Goal: Task Accomplishment & Management: Use online tool/utility

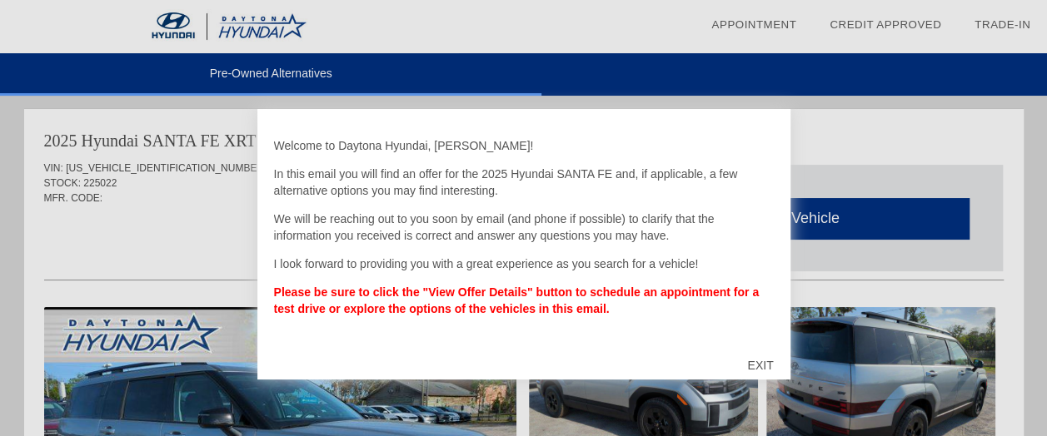
click at [759, 362] on div "EXIT" at bounding box center [759, 366] width 59 height 50
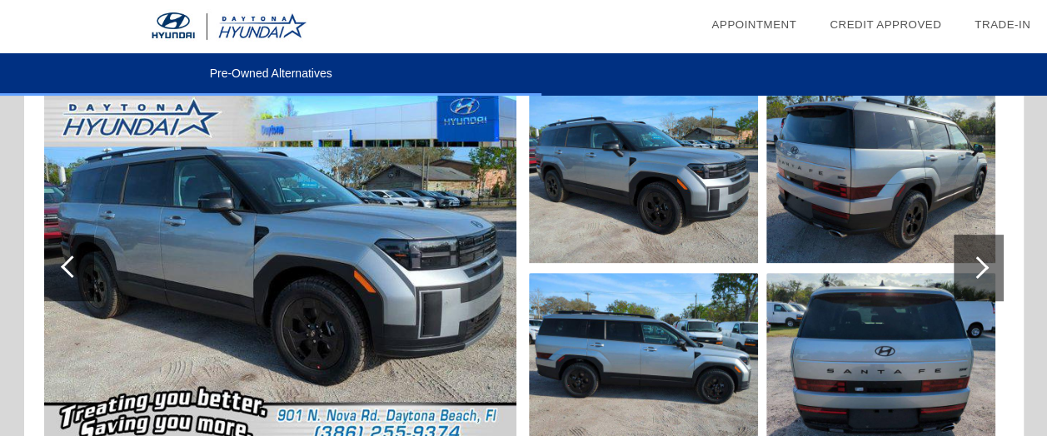
scroll to position [205, 0]
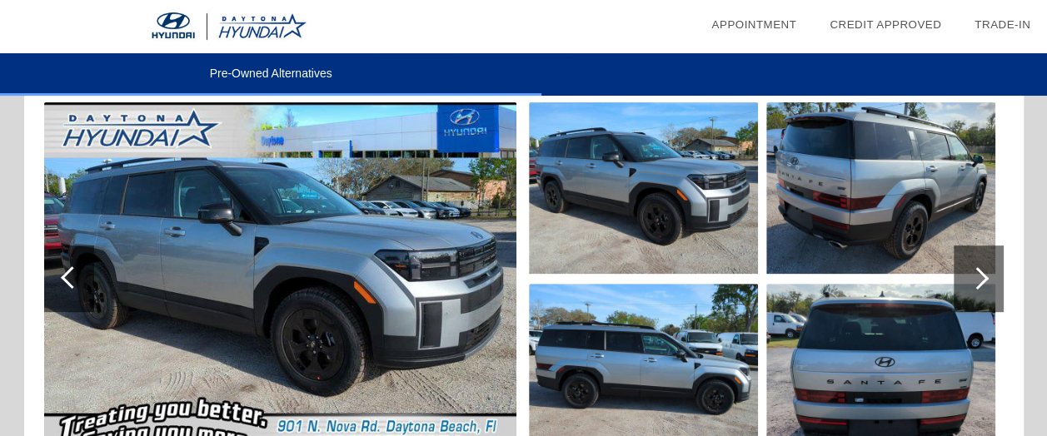
click at [67, 276] on div at bounding box center [72, 277] width 22 height 22
click at [984, 276] on div at bounding box center [977, 278] width 22 height 22
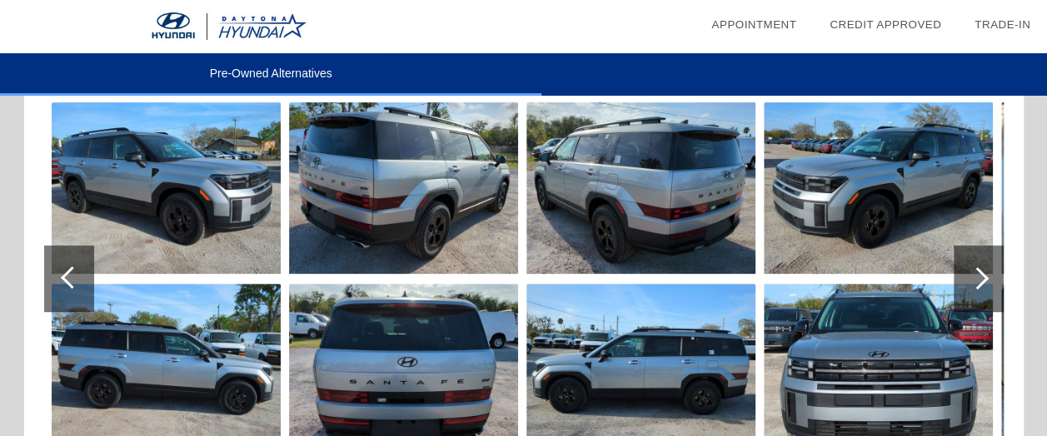
click at [984, 276] on div at bounding box center [977, 278] width 22 height 22
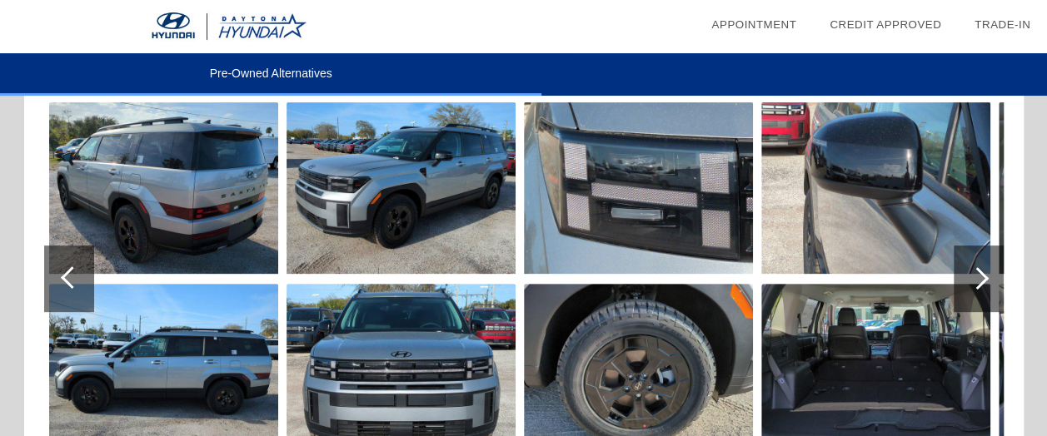
click at [984, 276] on div at bounding box center [977, 278] width 22 height 22
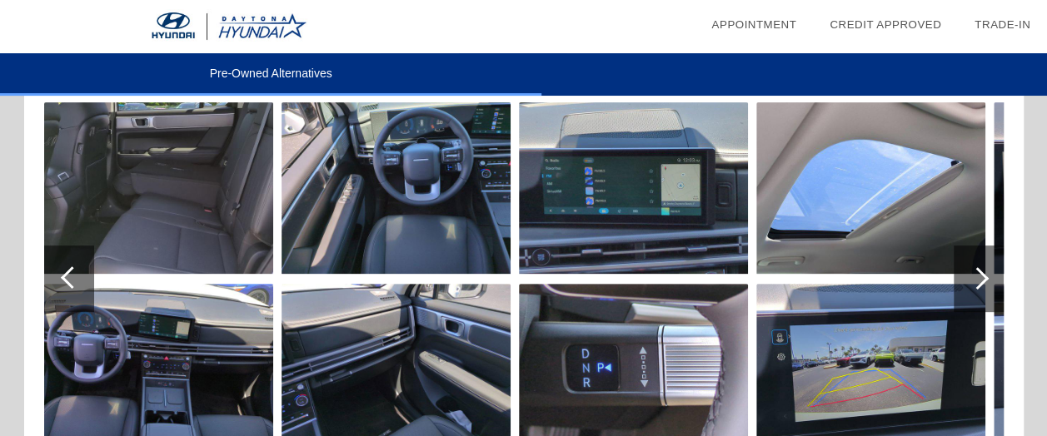
click at [984, 276] on div at bounding box center [977, 278] width 22 height 22
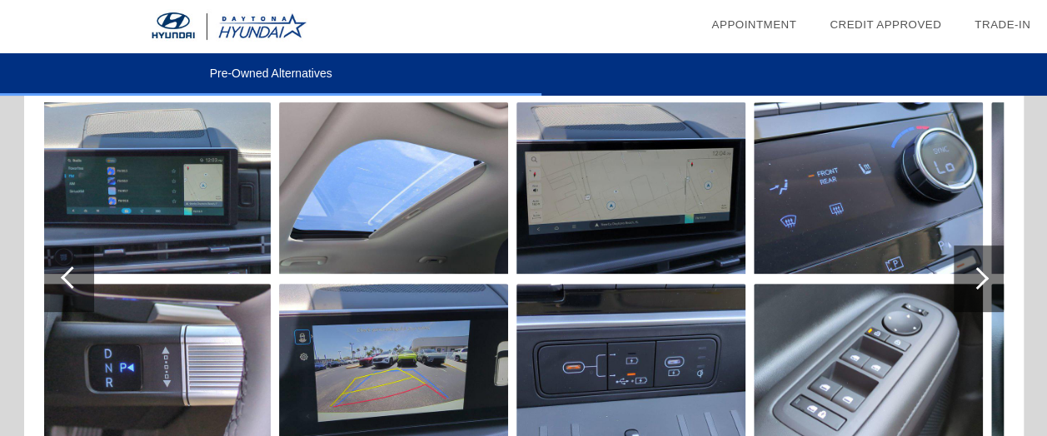
click at [985, 277] on div at bounding box center [977, 278] width 22 height 22
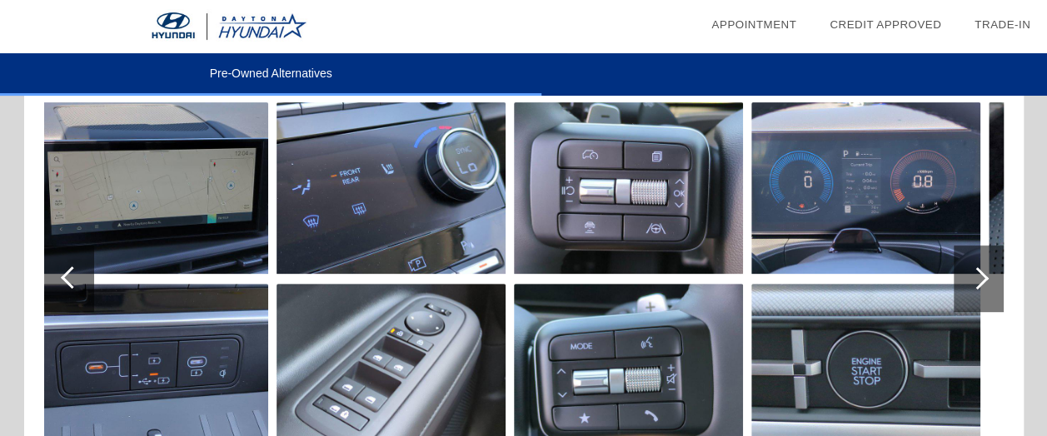
click at [985, 277] on div at bounding box center [977, 278] width 22 height 22
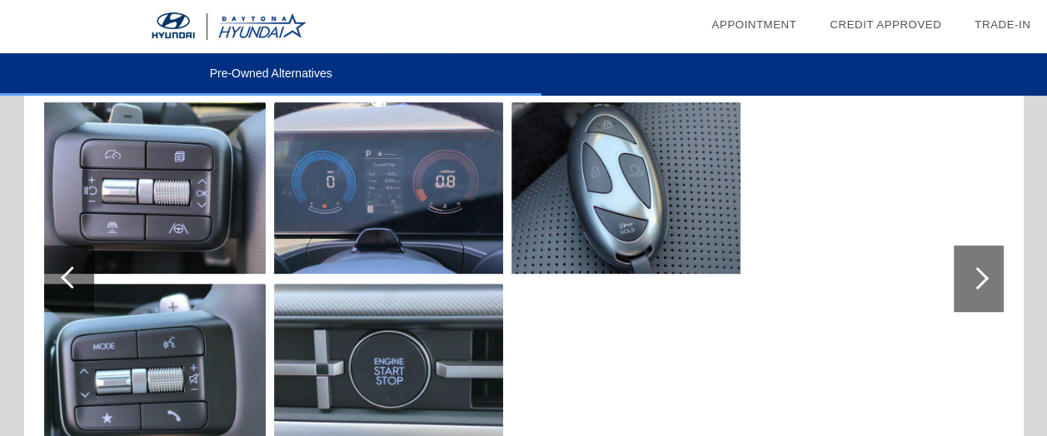
click at [985, 277] on div at bounding box center [977, 278] width 22 height 22
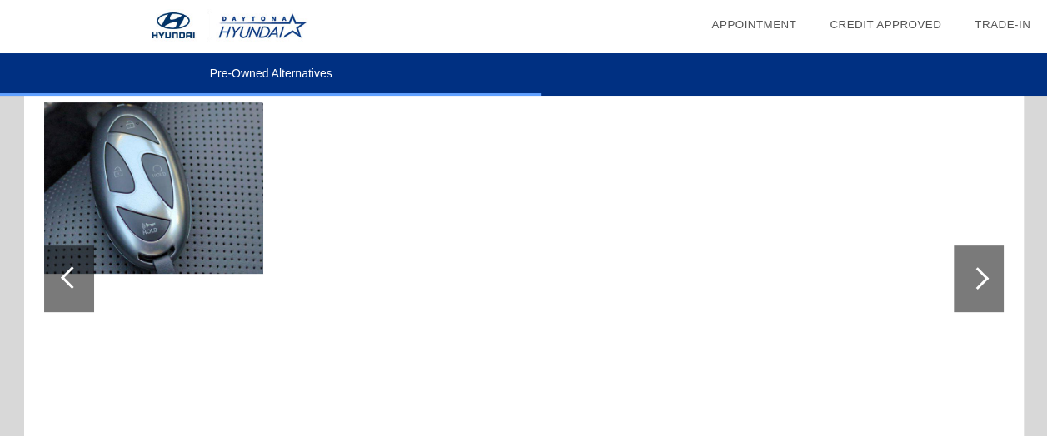
click at [985, 276] on div at bounding box center [977, 278] width 22 height 22
click at [55, 276] on div at bounding box center [69, 279] width 50 height 67
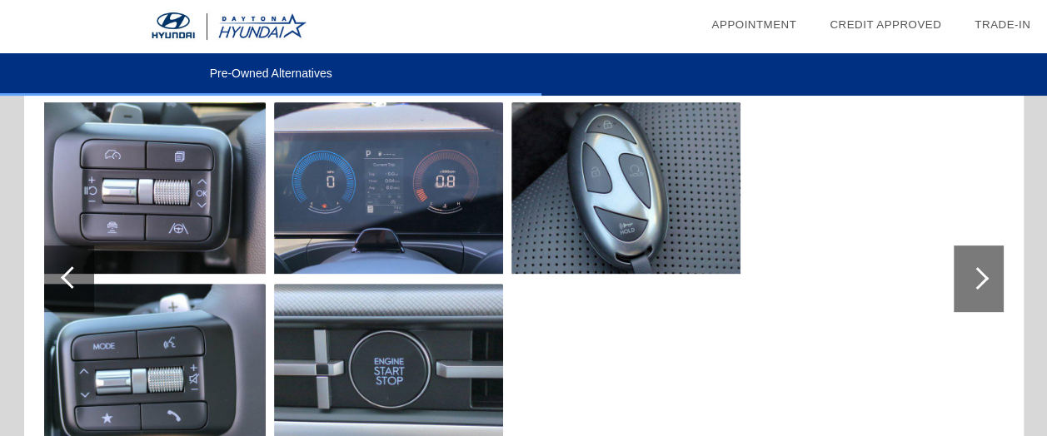
click at [55, 276] on div at bounding box center [69, 279] width 50 height 67
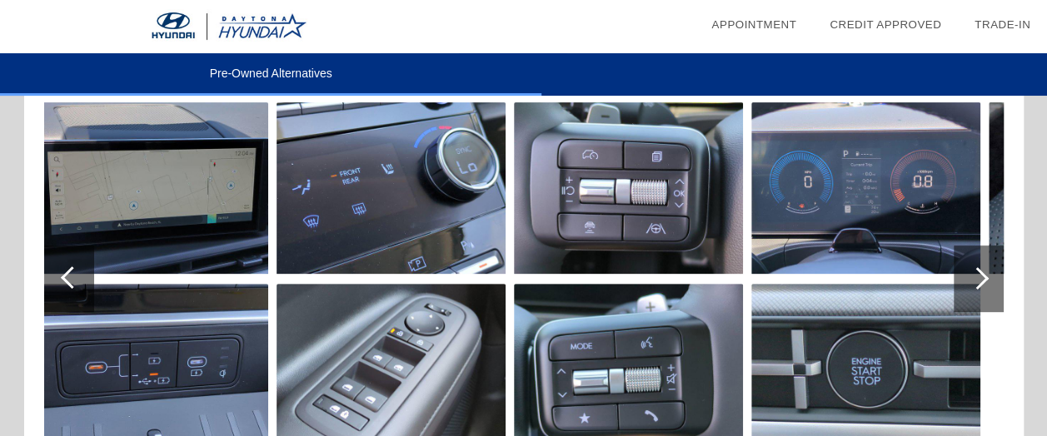
click at [68, 276] on div at bounding box center [72, 277] width 22 height 22
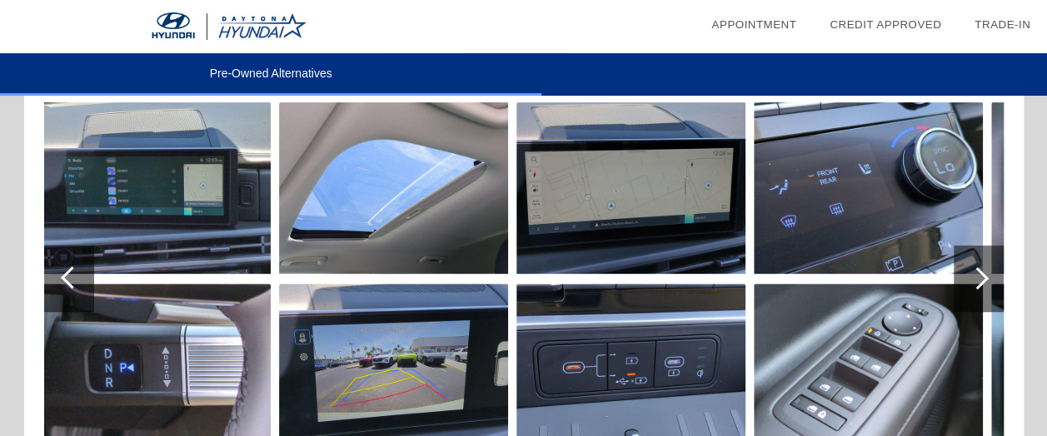
click at [68, 276] on div at bounding box center [72, 277] width 22 height 22
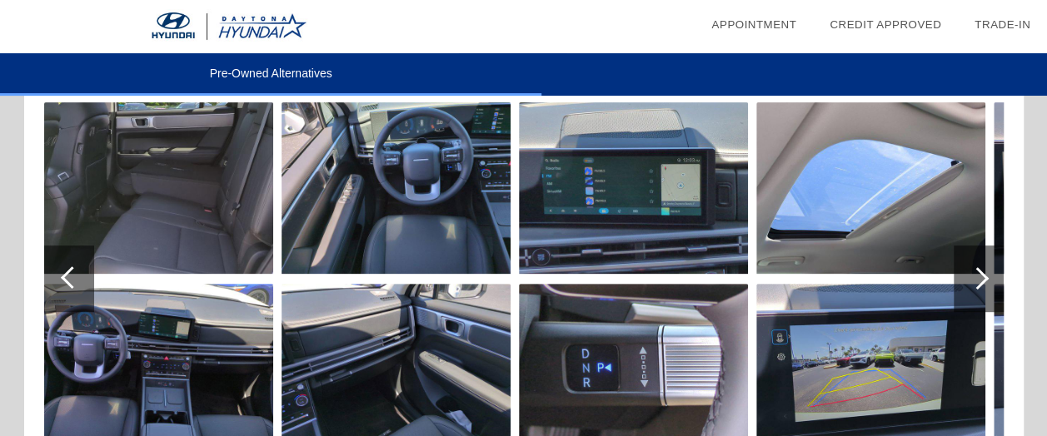
click at [460, 185] on img at bounding box center [395, 188] width 229 height 172
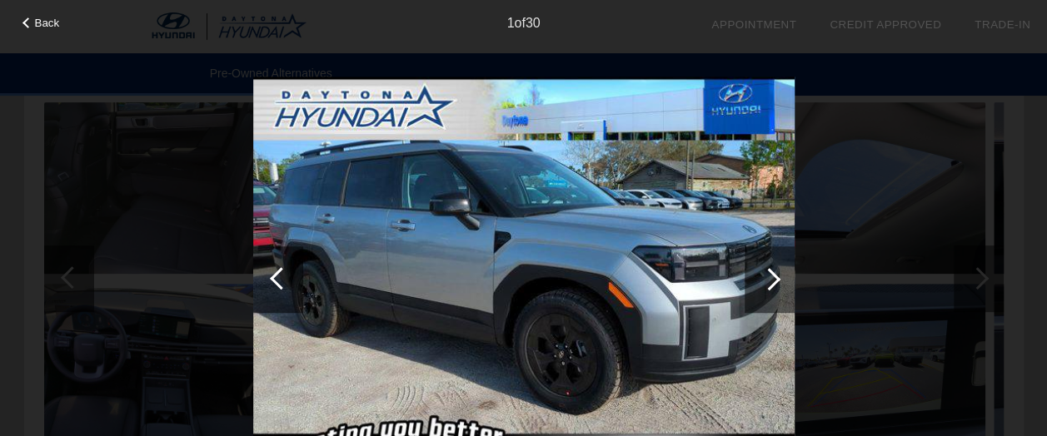
click at [40, 22] on span "Back" at bounding box center [47, 23] width 25 height 12
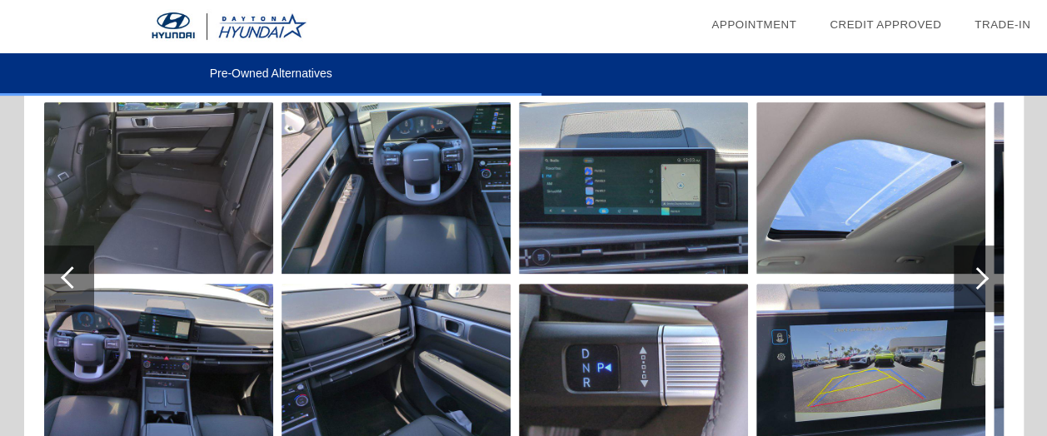
click at [78, 277] on div at bounding box center [72, 277] width 22 height 22
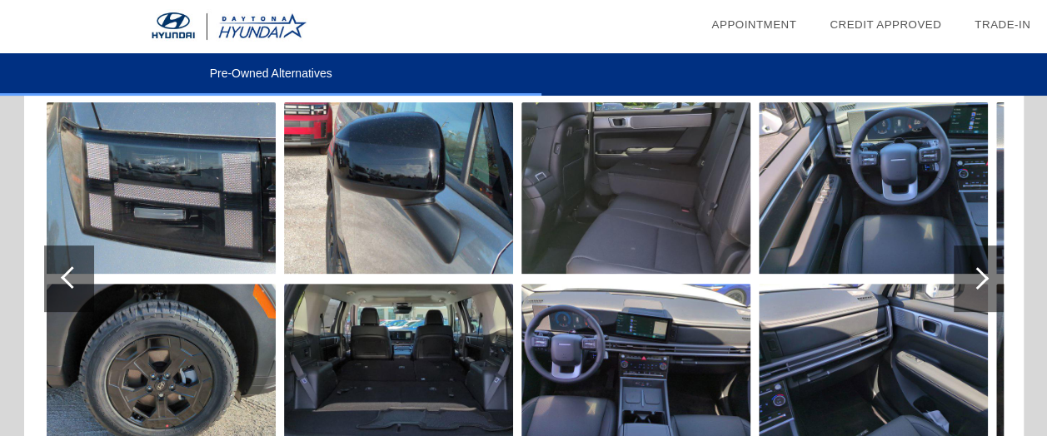
click at [78, 277] on div at bounding box center [72, 277] width 22 height 22
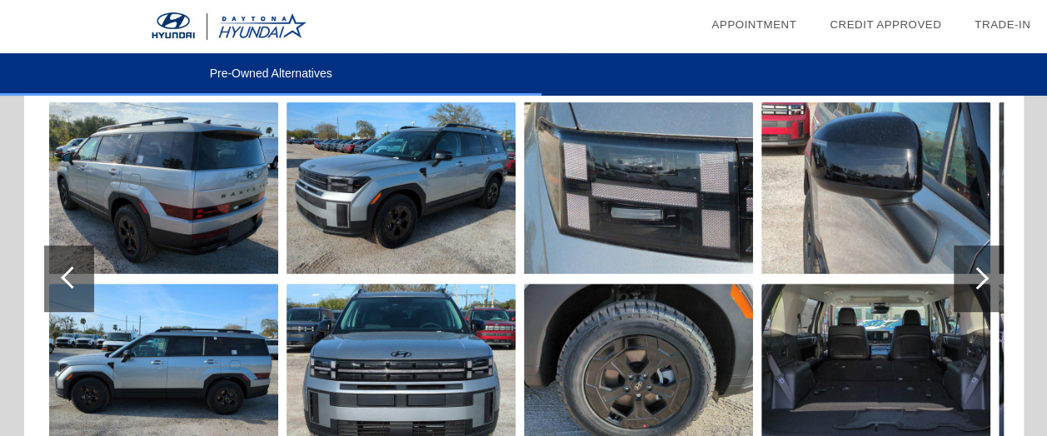
click at [646, 354] on img at bounding box center [638, 370] width 229 height 172
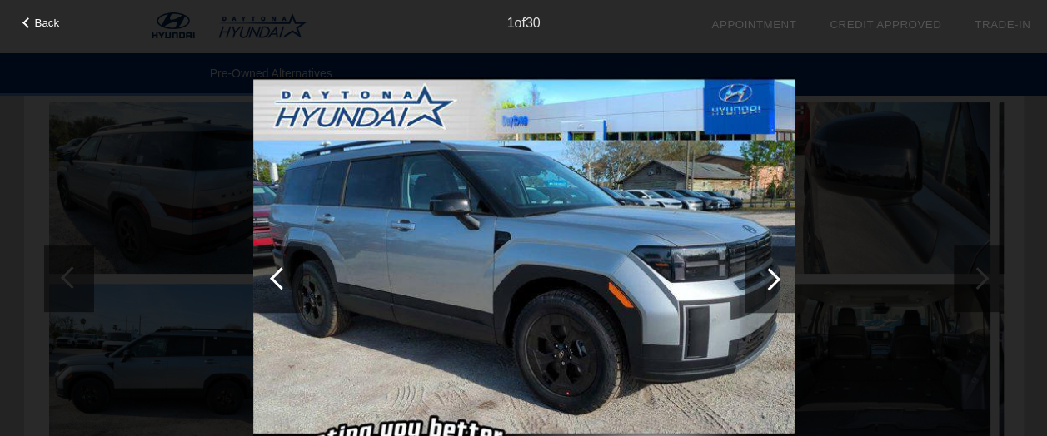
click at [778, 288] on div at bounding box center [769, 279] width 50 height 67
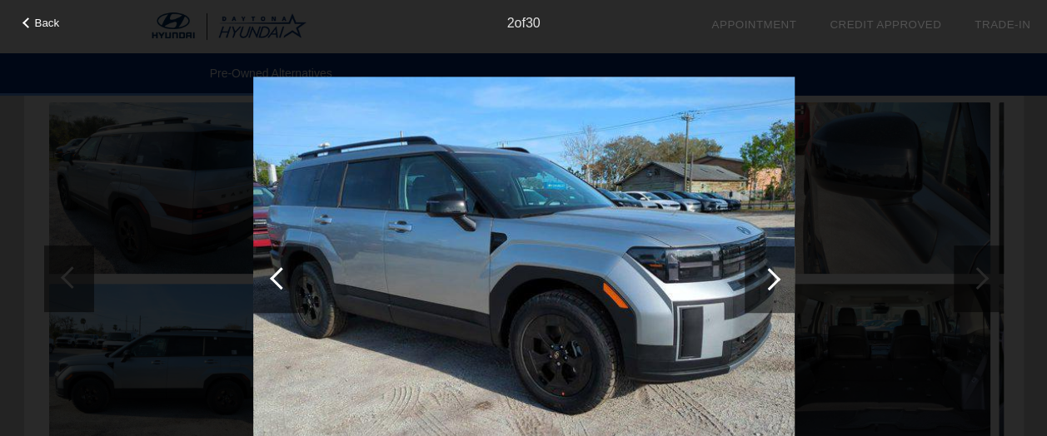
click at [778, 288] on div at bounding box center [769, 279] width 50 height 67
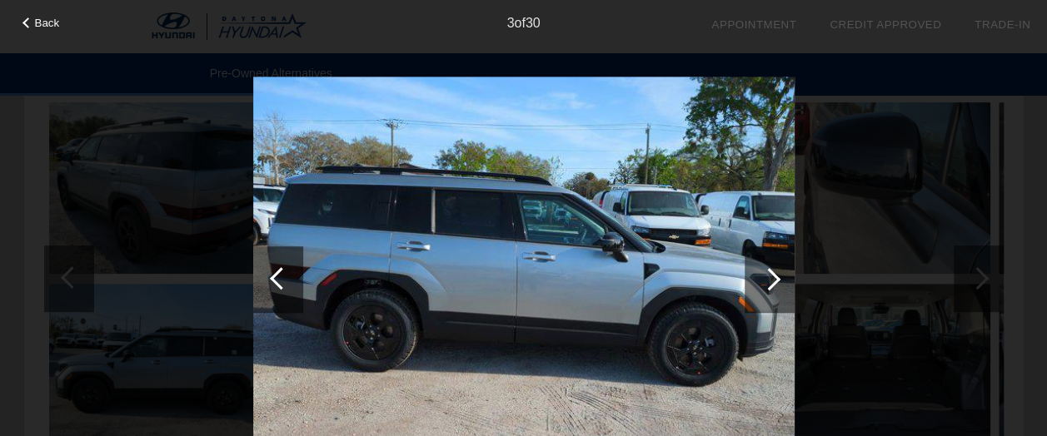
click at [778, 288] on div at bounding box center [769, 279] width 50 height 67
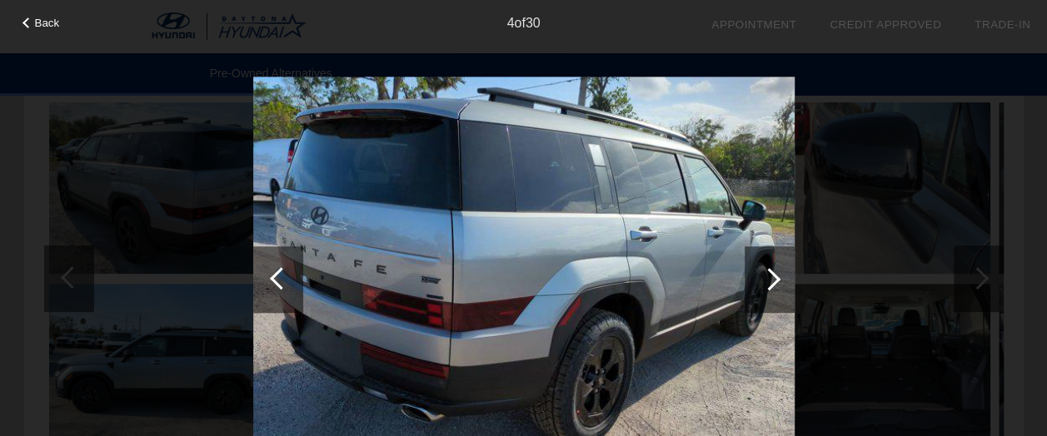
click at [778, 288] on div at bounding box center [769, 279] width 50 height 67
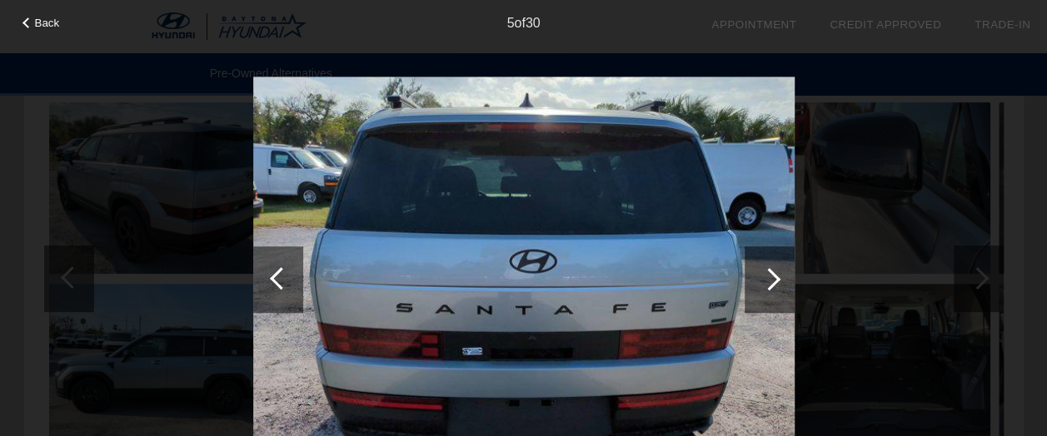
click at [778, 288] on div at bounding box center [769, 279] width 50 height 67
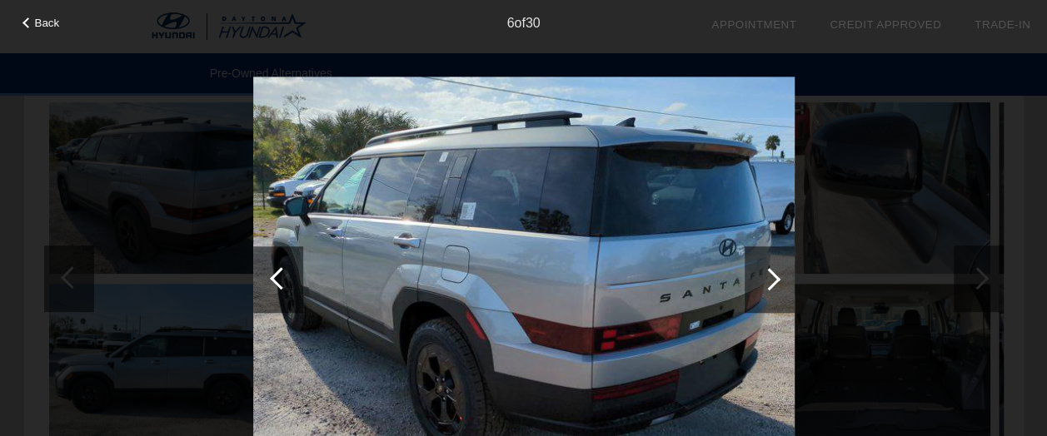
click at [778, 288] on div at bounding box center [769, 279] width 50 height 67
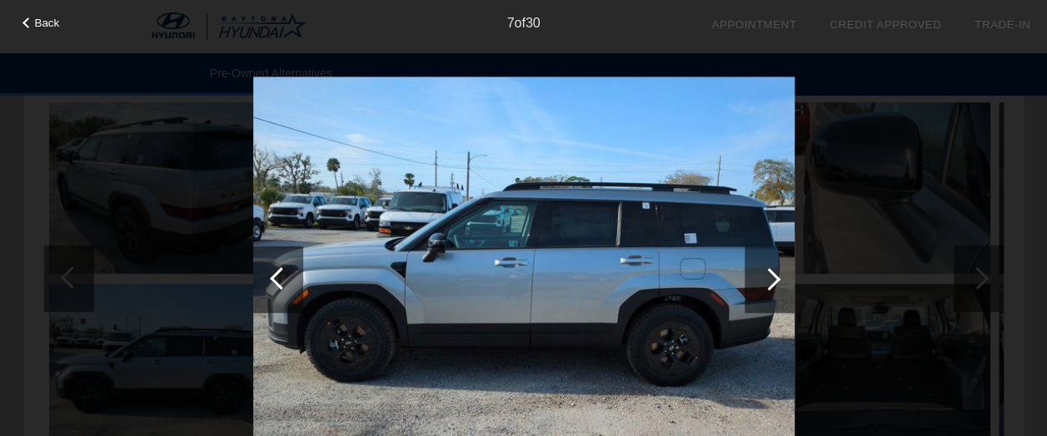
click at [778, 288] on div at bounding box center [769, 279] width 50 height 67
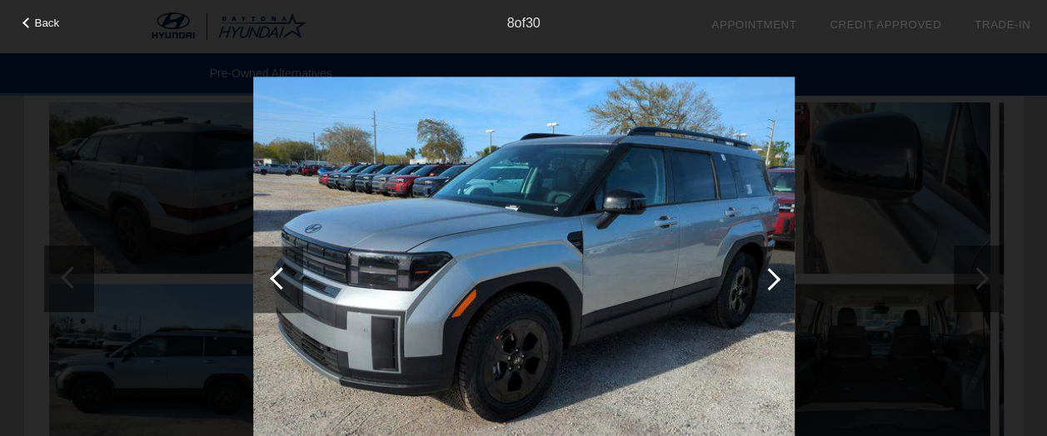
click at [778, 288] on div at bounding box center [769, 279] width 50 height 67
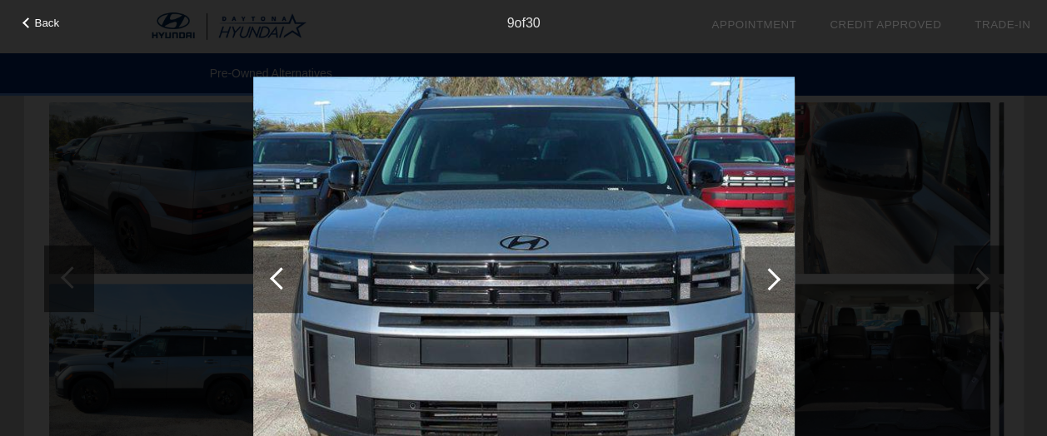
click at [23, 23] on div at bounding box center [27, 22] width 11 height 11
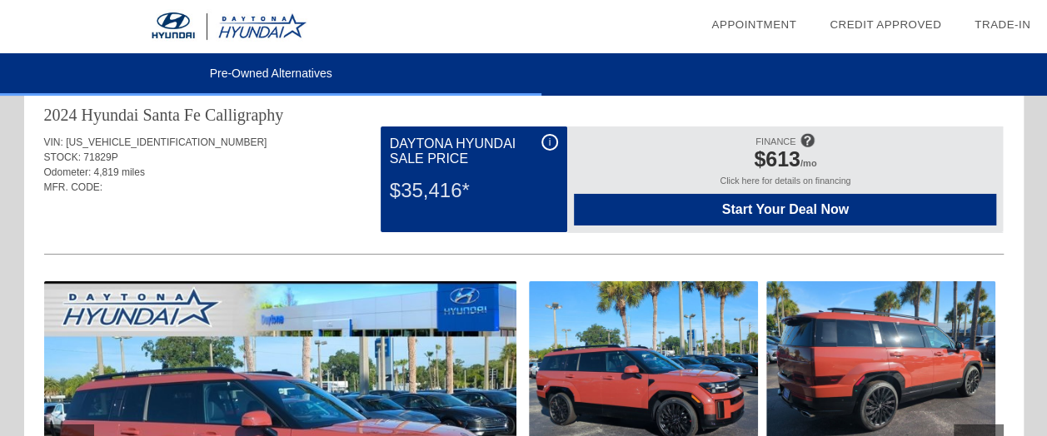
scroll to position [2743, 0]
